Goal: Task Accomplishment & Management: Use online tool/utility

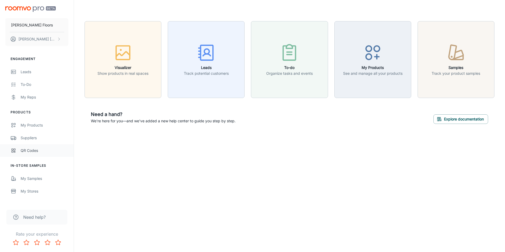
click at [41, 150] on div "QR Codes" at bounding box center [45, 151] width 48 height 6
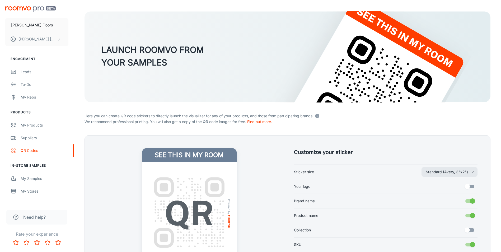
scroll to position [53, 0]
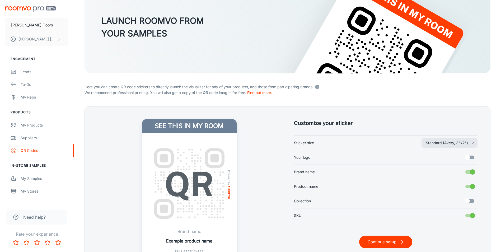
click at [308, 154] on label "Your logo" at bounding box center [386, 157] width 184 height 10
click at [452, 154] on input "Your logo" at bounding box center [467, 157] width 30 height 10
checkbox input "true"
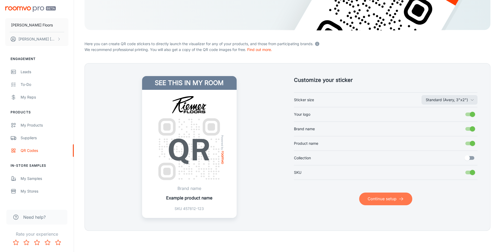
click at [373, 204] on button "Continue setup" at bounding box center [385, 199] width 53 height 13
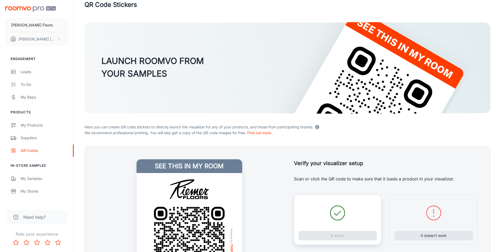
scroll to position [96, 0]
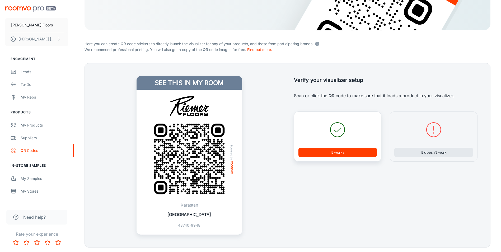
click at [351, 153] on button "It works" at bounding box center [337, 153] width 79 height 10
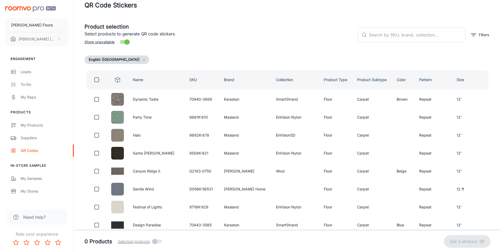
scroll to position [0, 0]
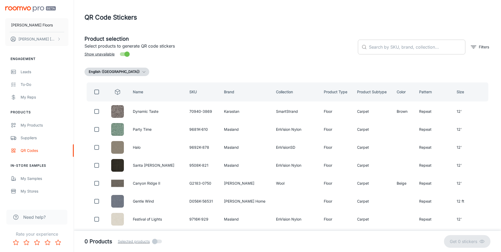
click at [381, 44] on input "text" at bounding box center [417, 47] width 96 height 15
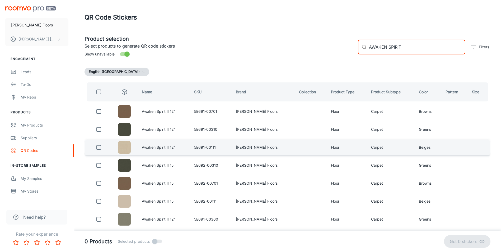
type input "AWAKEN SPIRIT II"
click at [99, 146] on input "checkbox" at bounding box center [98, 147] width 11 height 11
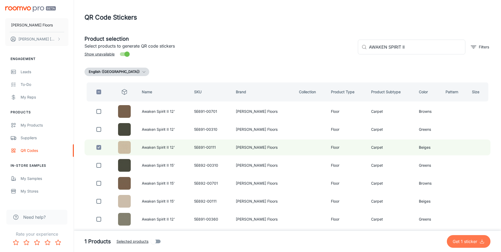
click at [466, 239] on p "Get 1 sticker" at bounding box center [466, 241] width 27 height 6
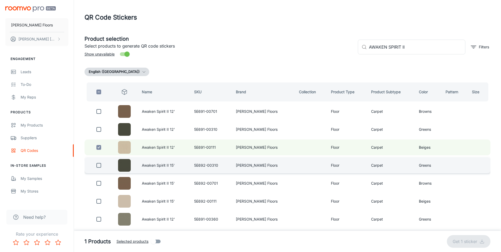
checkbox input "false"
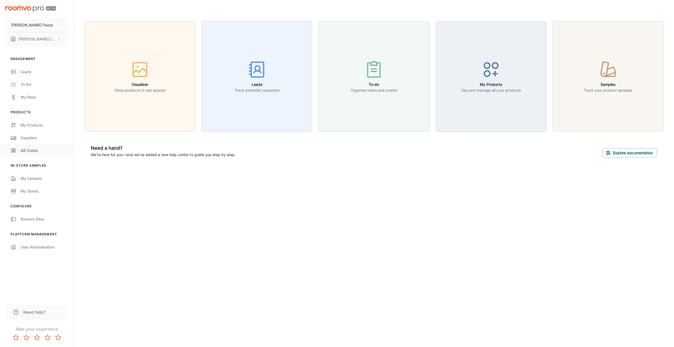
click at [37, 151] on div "QR Codes" at bounding box center [45, 151] width 48 height 6
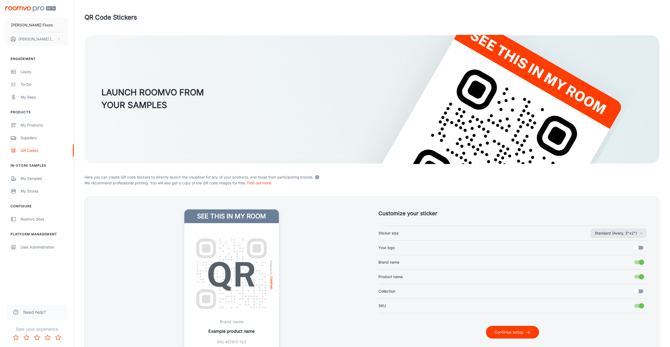
click at [387, 246] on span "Your logo" at bounding box center [386, 248] width 16 height 6
click at [621, 246] on input "Your logo" at bounding box center [636, 248] width 30 height 10
checkbox input "true"
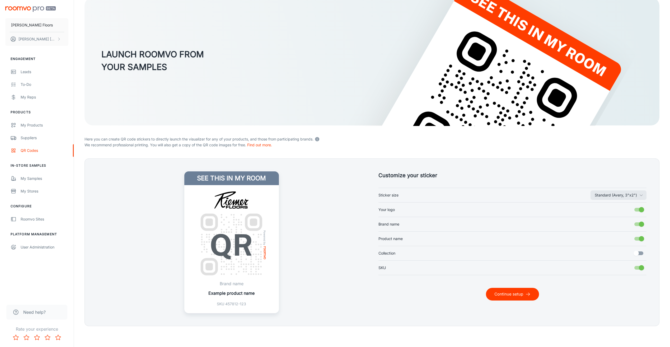
scroll to position [38, 0]
click at [500, 295] on button "Continue setup" at bounding box center [512, 294] width 53 height 13
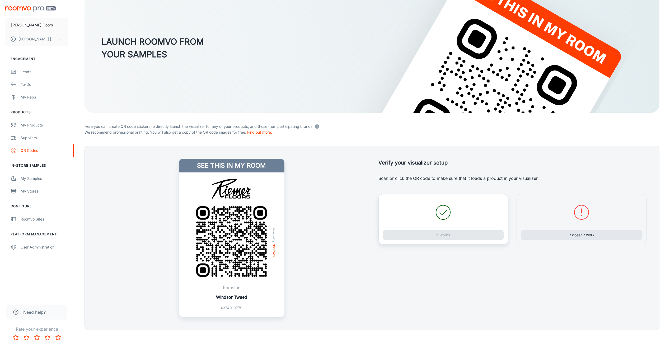
scroll to position [55, 0]
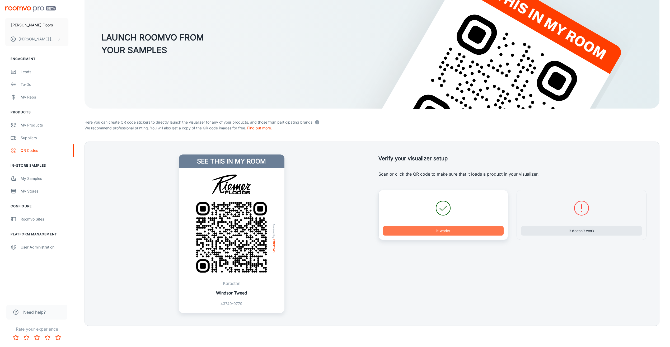
click at [433, 231] on button "It works" at bounding box center [443, 231] width 121 height 10
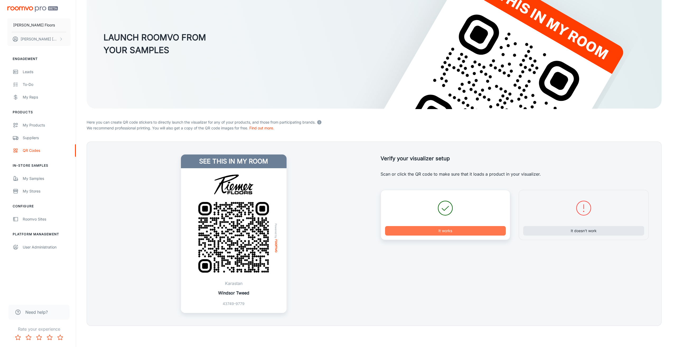
scroll to position [0, 0]
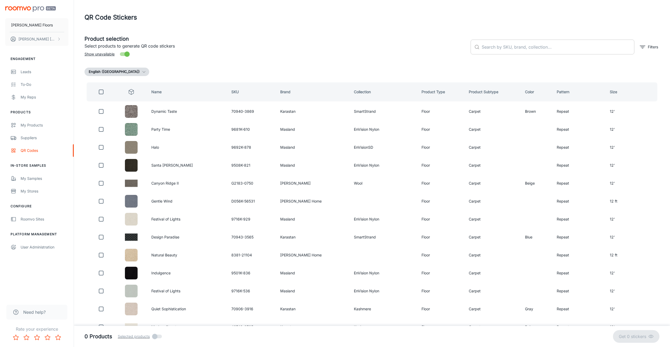
click at [499, 48] on input "text" at bounding box center [558, 47] width 153 height 15
type input "VERMILION CLIFFS"
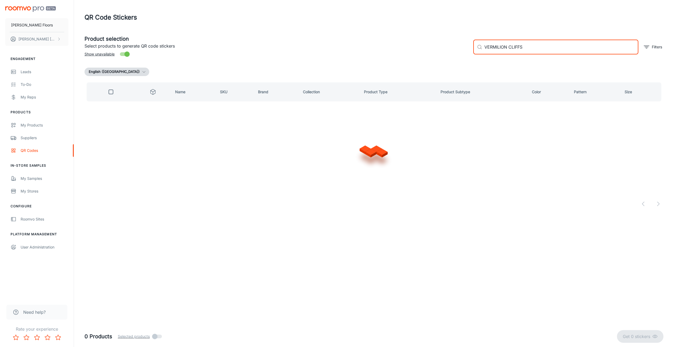
checkbox input "true"
type input "V"
checkbox input "false"
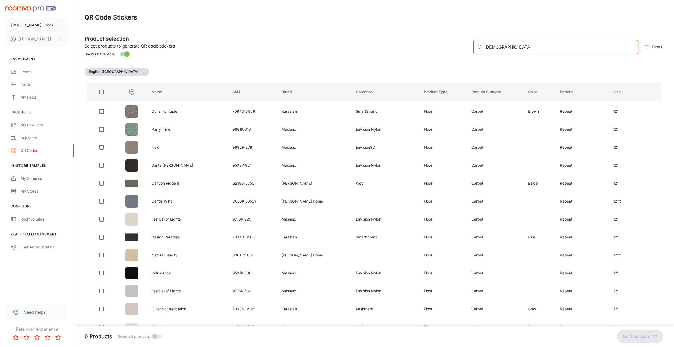
type input "BISBEE"
